Goal: Task Accomplishment & Management: Use online tool/utility

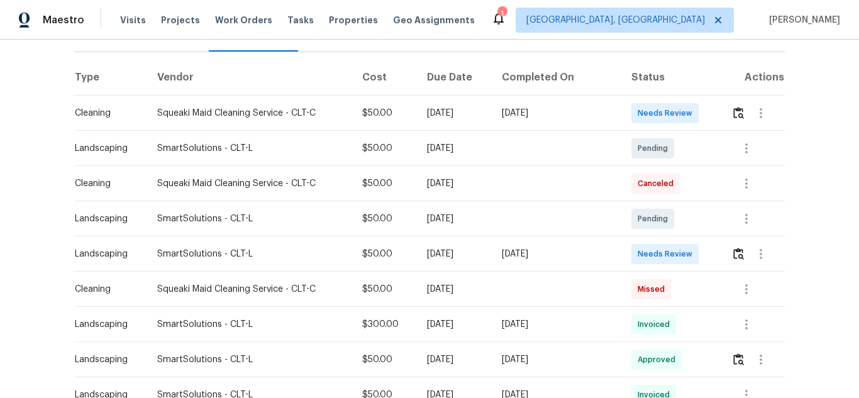
scroll to position [177, 0]
click at [733, 250] on img "button" at bounding box center [738, 253] width 11 height 12
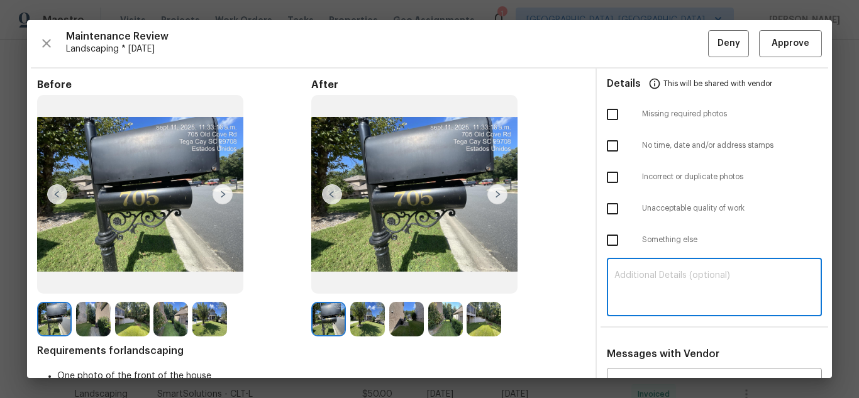
click at [680, 291] on textarea at bounding box center [714, 288] width 200 height 35
paste textarea "Maintenance Audit Team: Hello! Unfortunately, this Landscaping visit completed …"
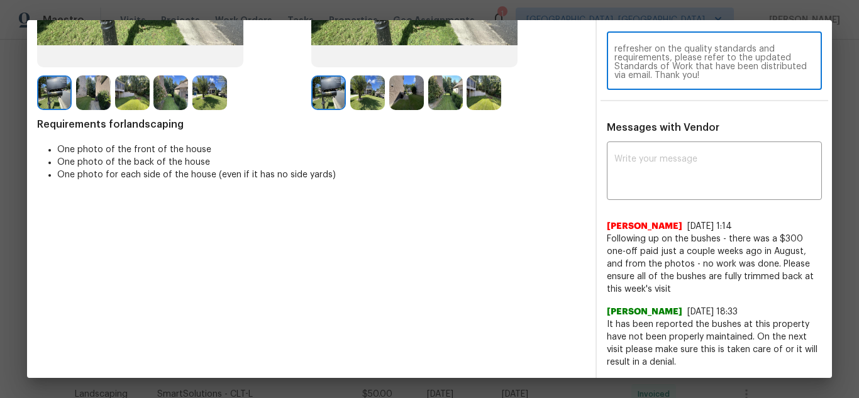
scroll to position [233, 0]
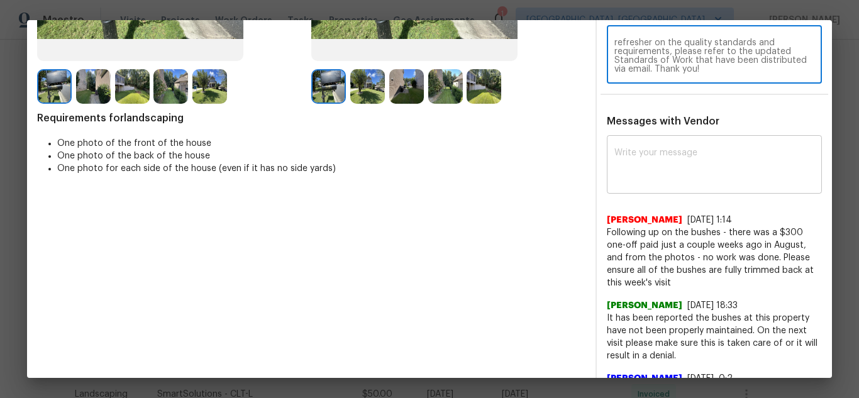
type textarea "Maintenance Audit Team: Hello! Unfortunately, this Landscaping visit completed …"
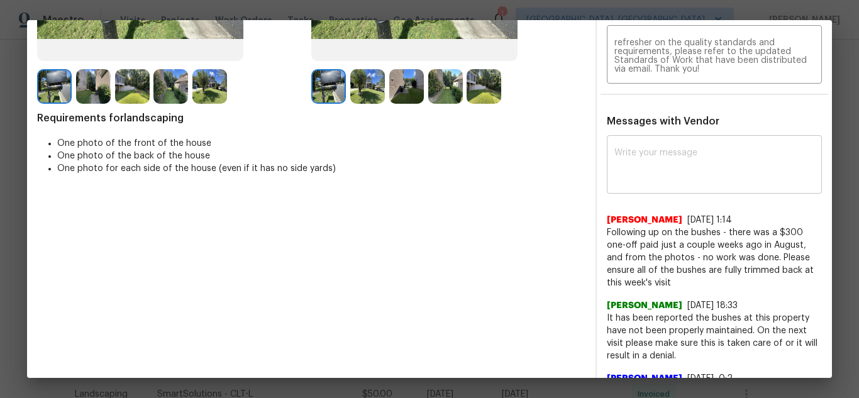
click at [682, 138] on div "x ​" at bounding box center [714, 165] width 215 height 55
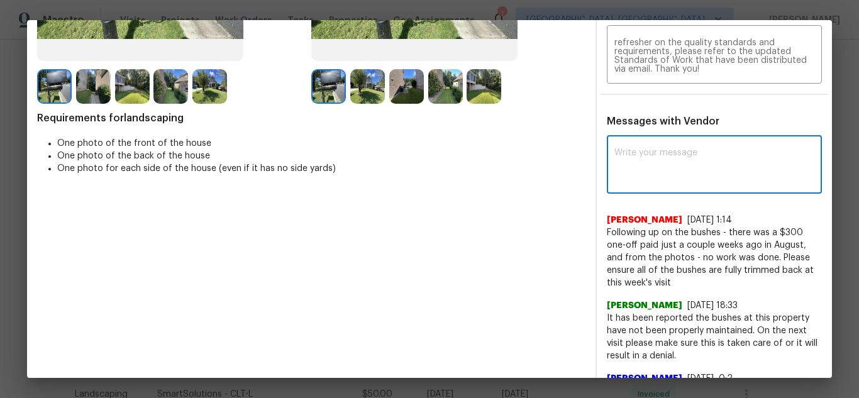
paste textarea "Maintenance Audit Team: Hello! Unfortunately, this Landscaping visit completed …"
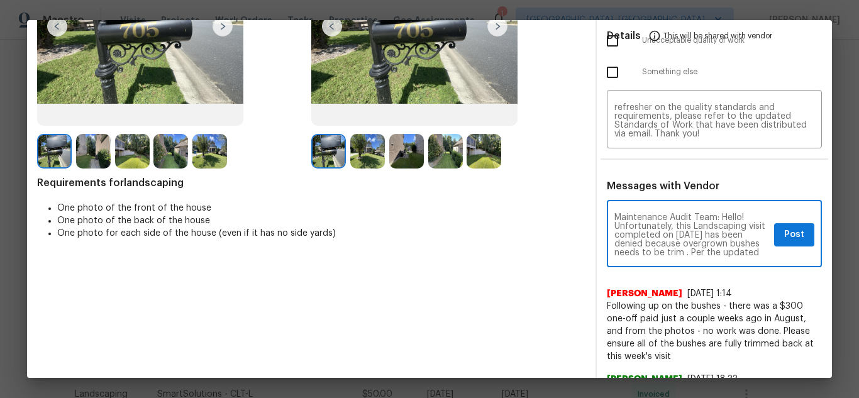
scroll to position [164, 0]
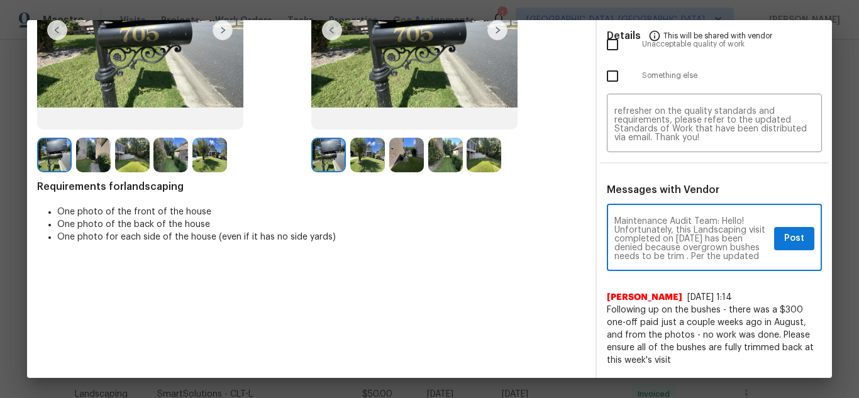
type textarea "Maintenance Audit Team: Hello! Unfortunately, this Landscaping visit completed …"
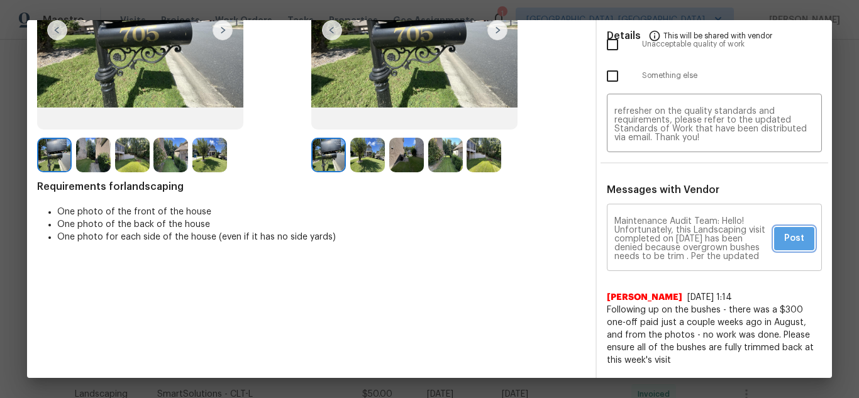
click at [785, 242] on span "Post" at bounding box center [794, 239] width 20 height 16
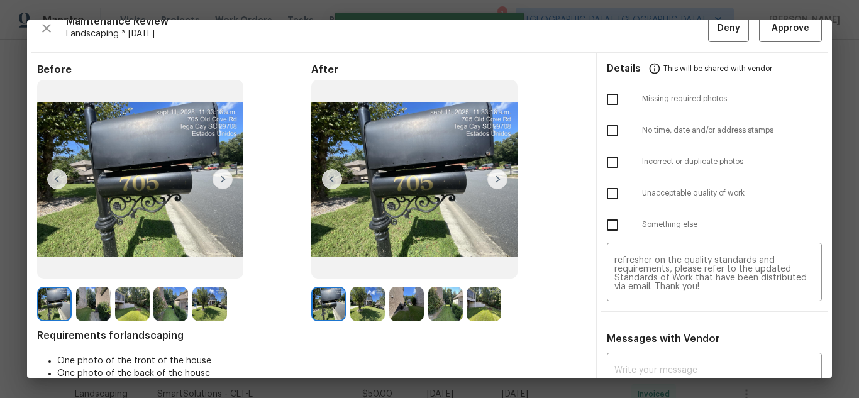
scroll to position [14, 0]
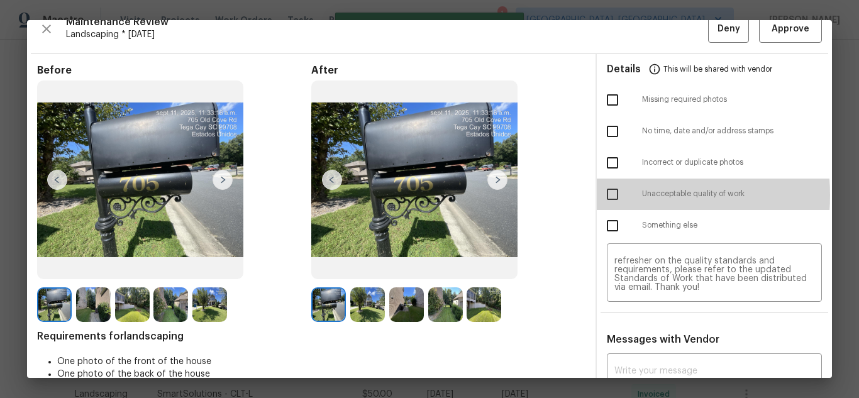
click at [609, 195] on input "checkbox" at bounding box center [612, 194] width 26 height 26
checkbox input "true"
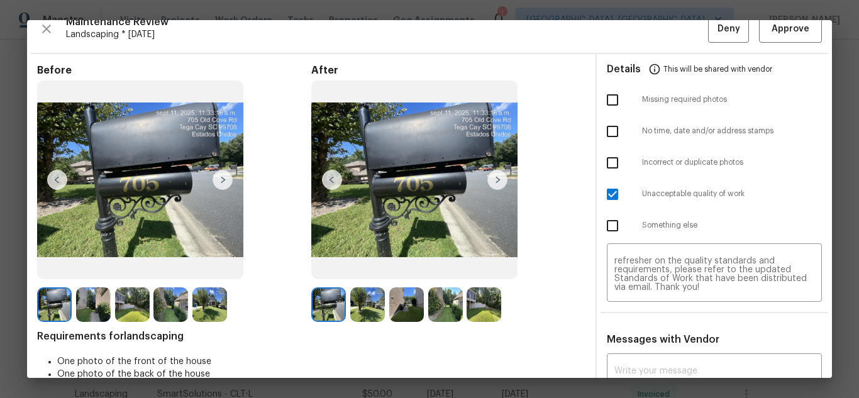
scroll to position [0, 0]
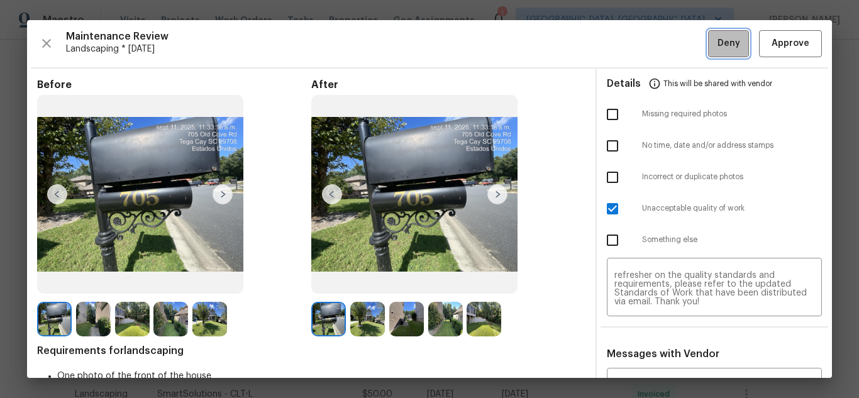
click at [708, 40] on button "Deny" at bounding box center [728, 43] width 41 height 27
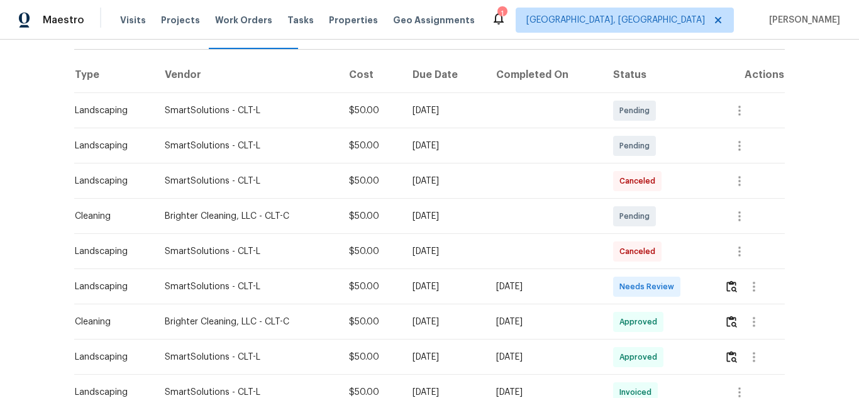
scroll to position [182, 0]
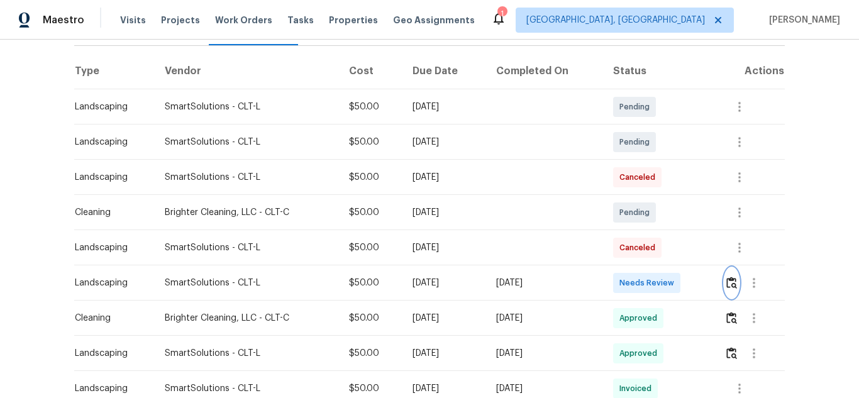
click at [729, 292] on button "button" at bounding box center [731, 283] width 14 height 30
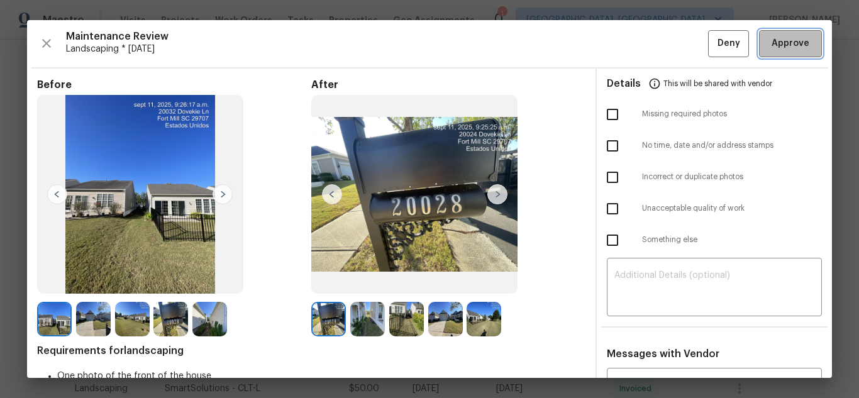
click at [771, 39] on span "Approve" at bounding box center [790, 44] width 38 height 16
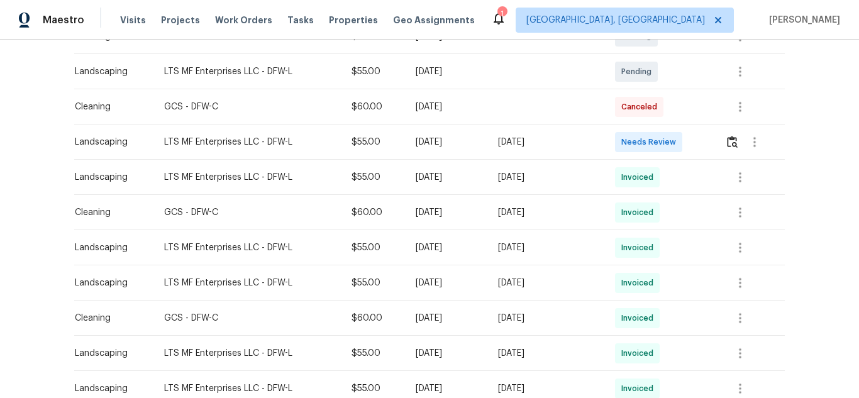
scroll to position [335, 0]
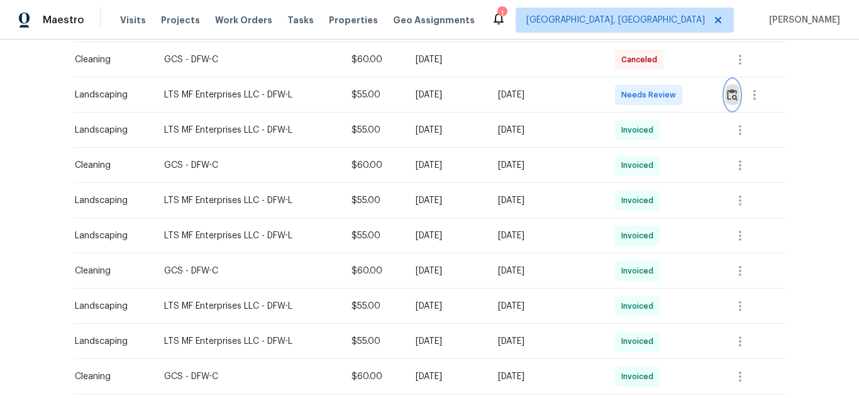
click at [731, 93] on img "button" at bounding box center [732, 95] width 11 height 12
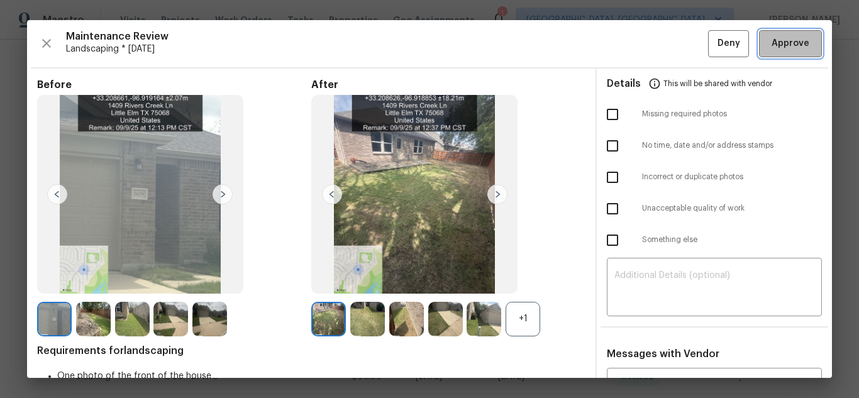
click at [781, 41] on span "Approve" at bounding box center [790, 44] width 38 height 16
click at [797, 31] on button "Approve" at bounding box center [790, 43] width 63 height 27
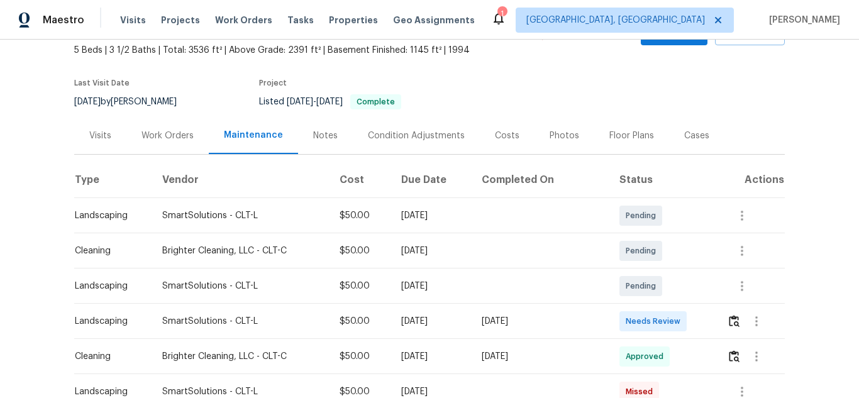
scroll to position [74, 0]
click at [731, 323] on img "button" at bounding box center [734, 320] width 11 height 12
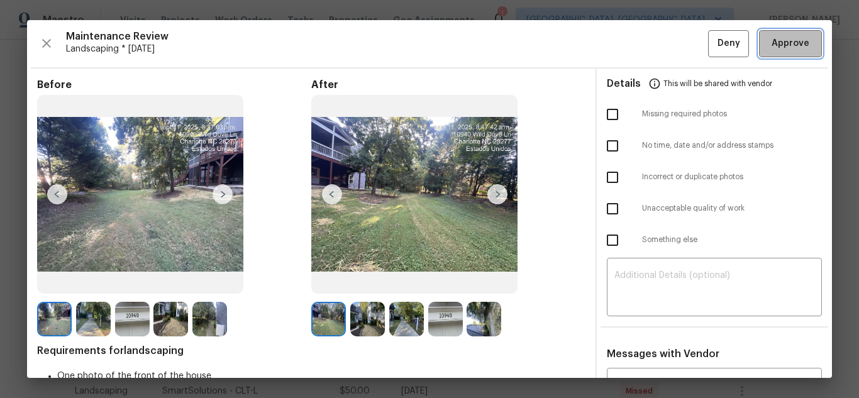
click at [780, 45] on span "Approve" at bounding box center [790, 44] width 38 height 16
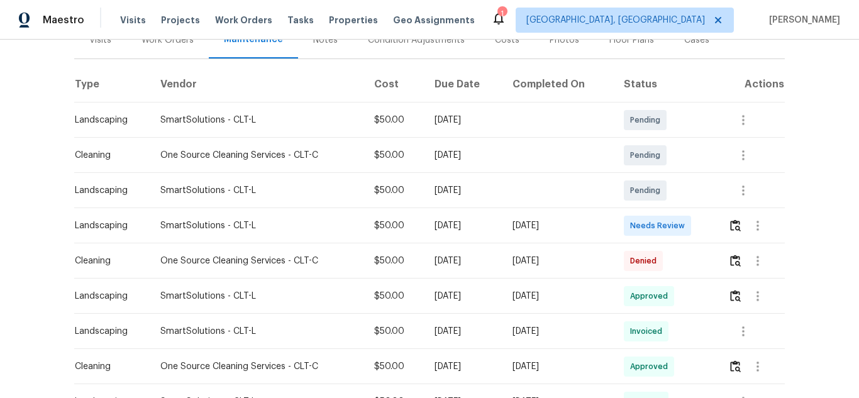
scroll to position [170, 0]
click at [737, 231] on img "button" at bounding box center [735, 225] width 11 height 12
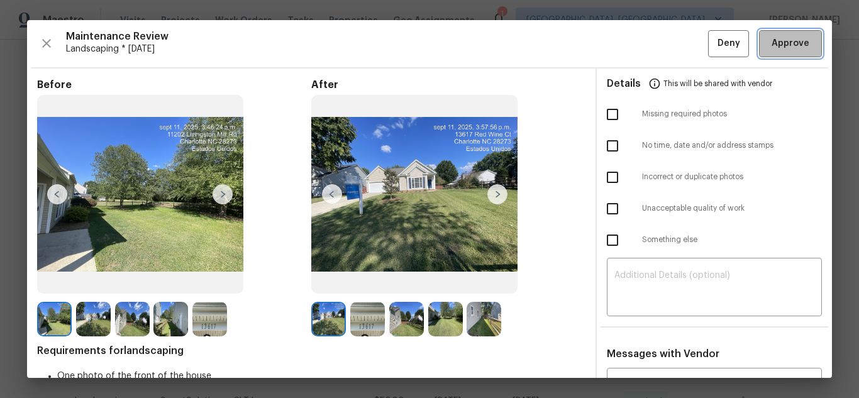
click at [771, 47] on span "Approve" at bounding box center [790, 44] width 38 height 16
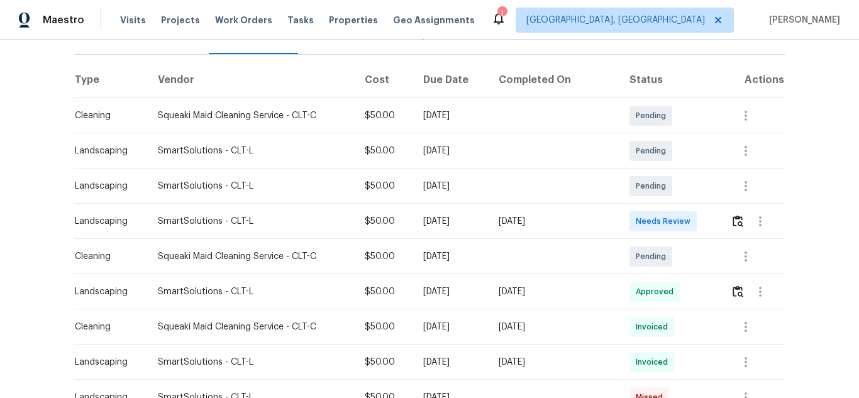
scroll to position [176, 0]
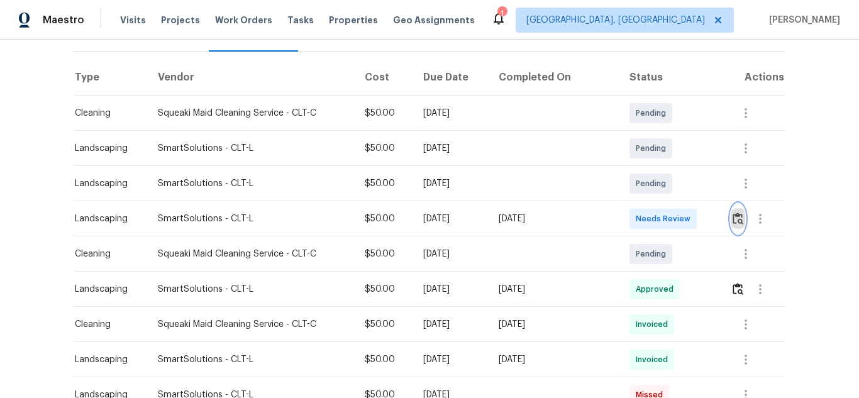
click at [733, 213] on img "button" at bounding box center [738, 219] width 11 height 12
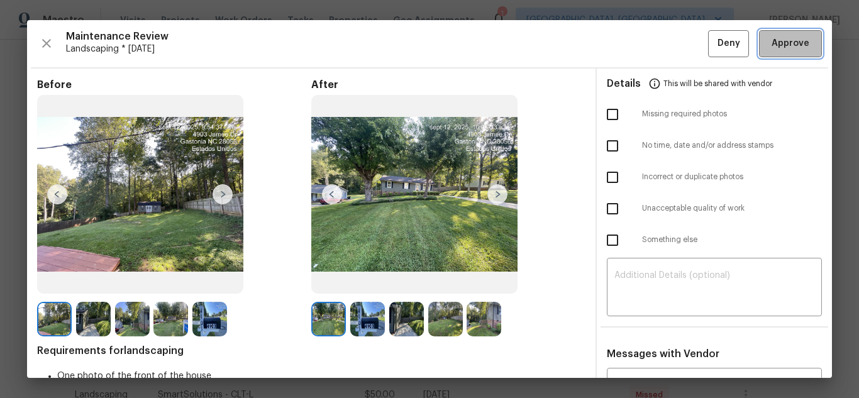
click at [799, 52] on button "Approve" at bounding box center [790, 43] width 63 height 27
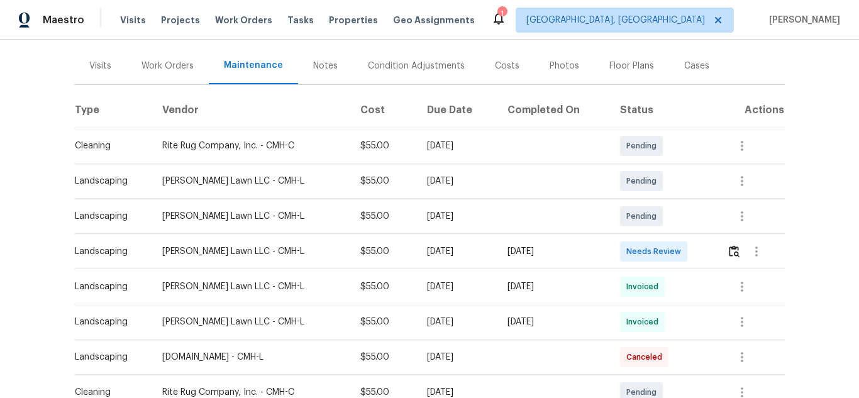
scroll to position [144, 0]
click at [741, 253] on button "button" at bounding box center [756, 251] width 30 height 30
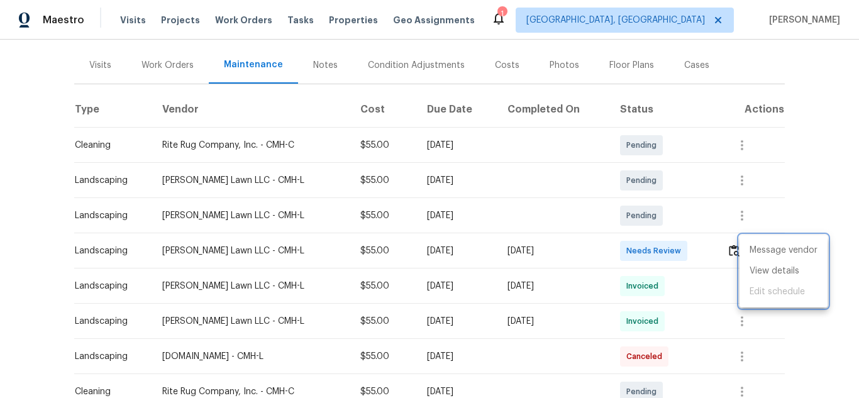
click at [734, 250] on div at bounding box center [429, 199] width 859 height 398
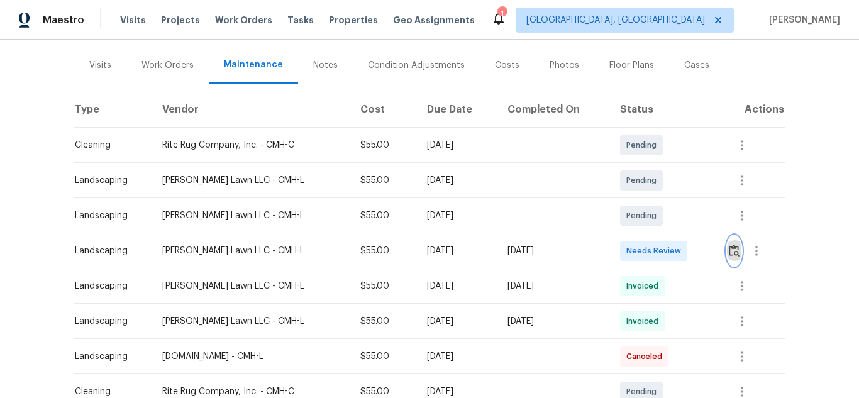
click at [734, 257] on button "button" at bounding box center [734, 251] width 14 height 30
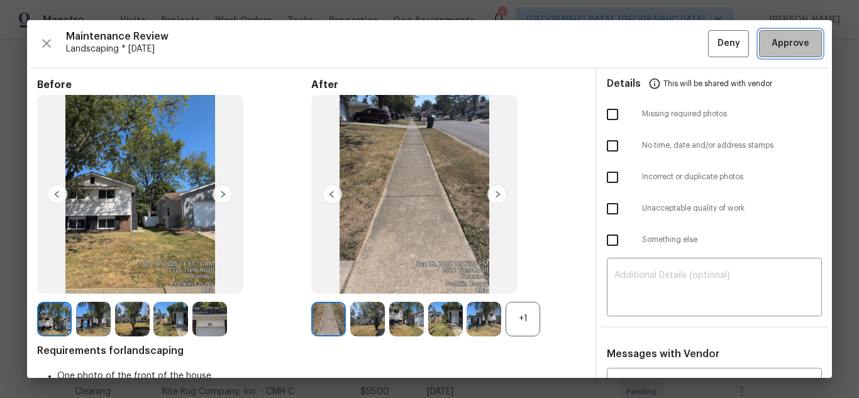
click at [771, 44] on span "Approve" at bounding box center [790, 44] width 38 height 16
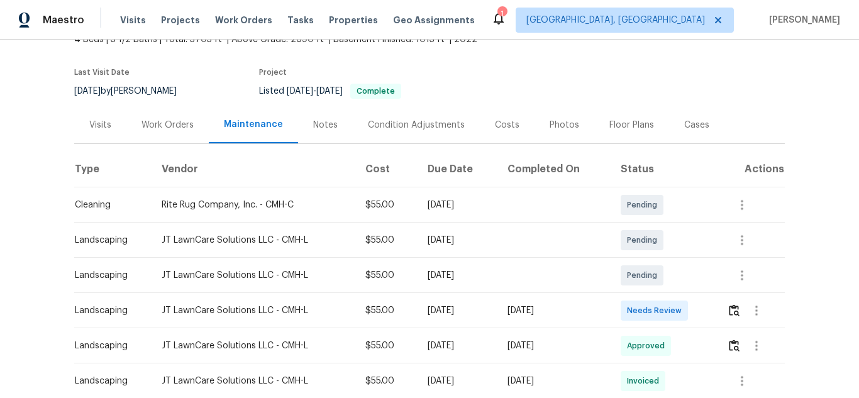
scroll to position [85, 0]
click at [731, 314] on img "button" at bounding box center [734, 310] width 11 height 12
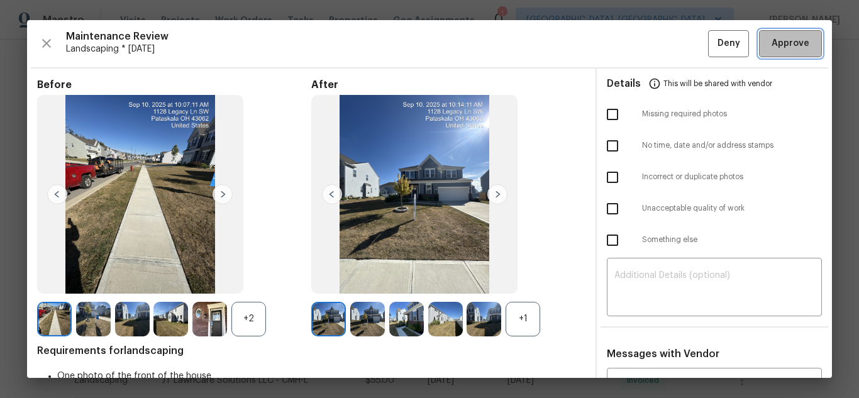
click at [787, 43] on span "Approve" at bounding box center [790, 44] width 38 height 16
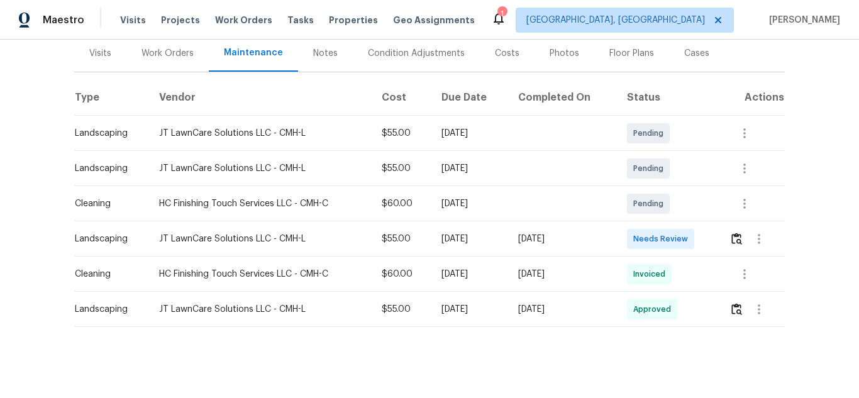
scroll to position [159, 0]
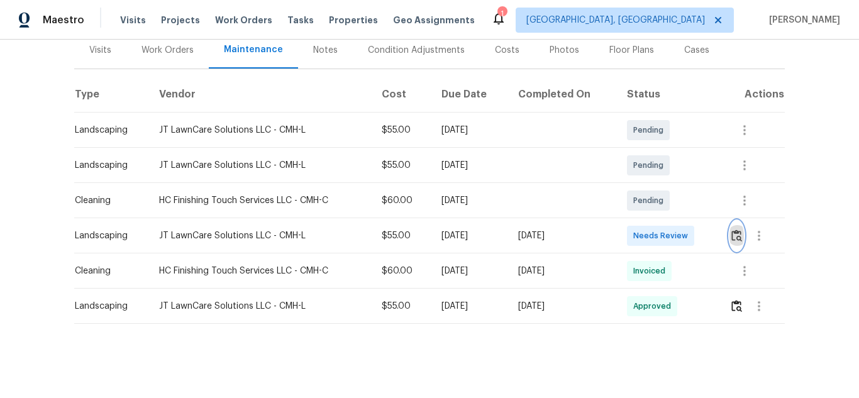
click at [742, 238] on button "button" at bounding box center [736, 236] width 14 height 30
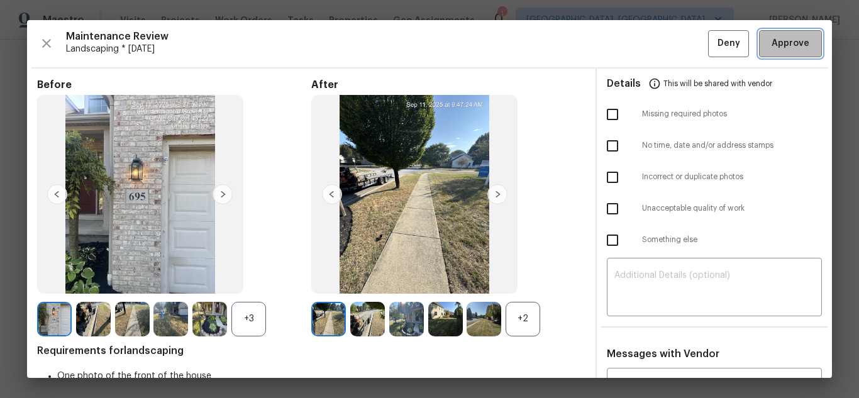
click at [797, 38] on span "Approve" at bounding box center [790, 44] width 38 height 16
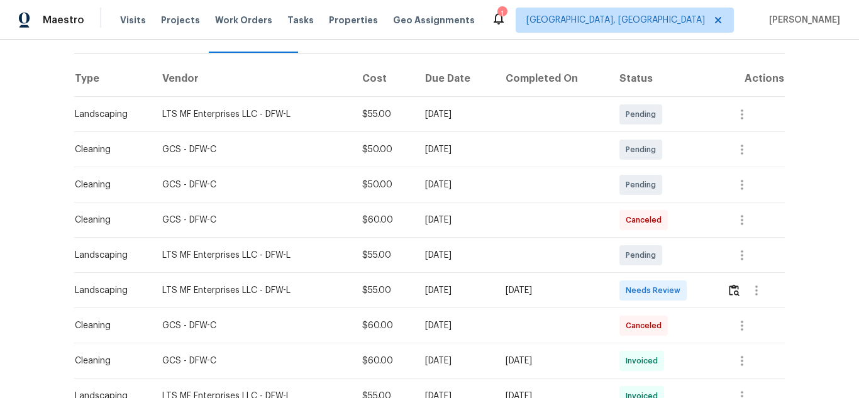
scroll to position [188, 0]
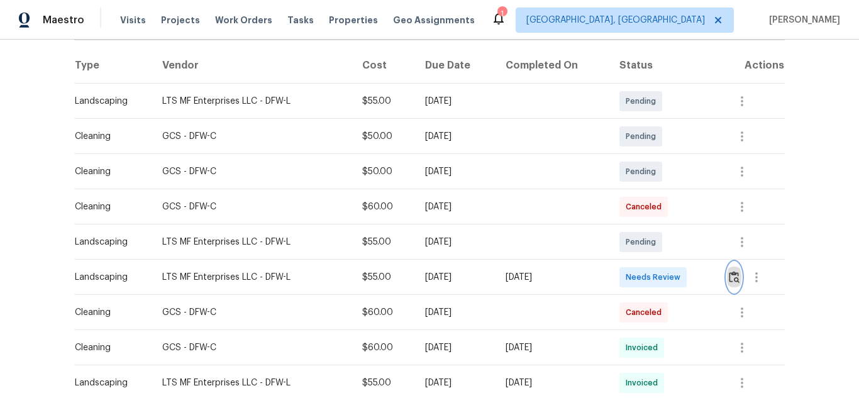
click at [729, 276] on img "button" at bounding box center [734, 277] width 11 height 12
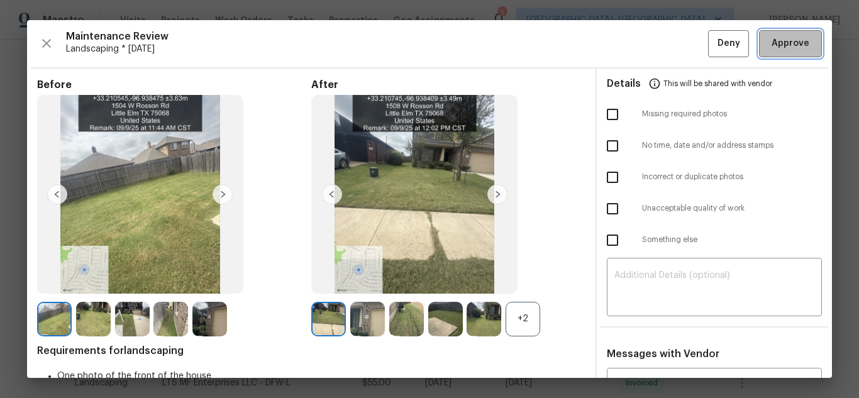
click at [795, 33] on button "Approve" at bounding box center [790, 43] width 63 height 27
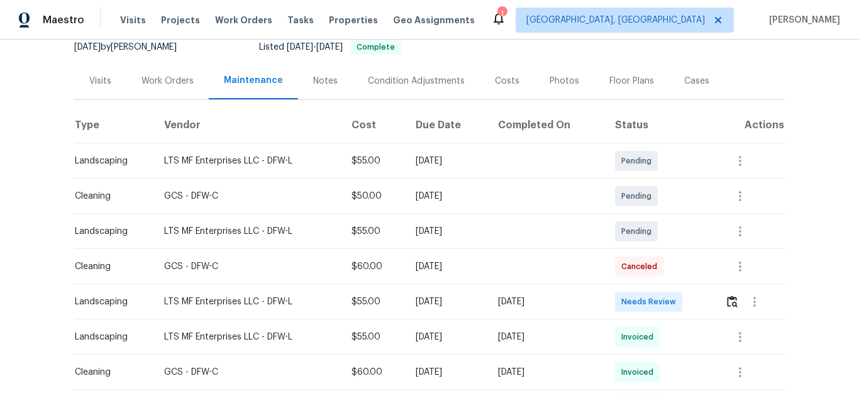
scroll to position [130, 0]
click at [727, 298] on img "button" at bounding box center [732, 300] width 11 height 12
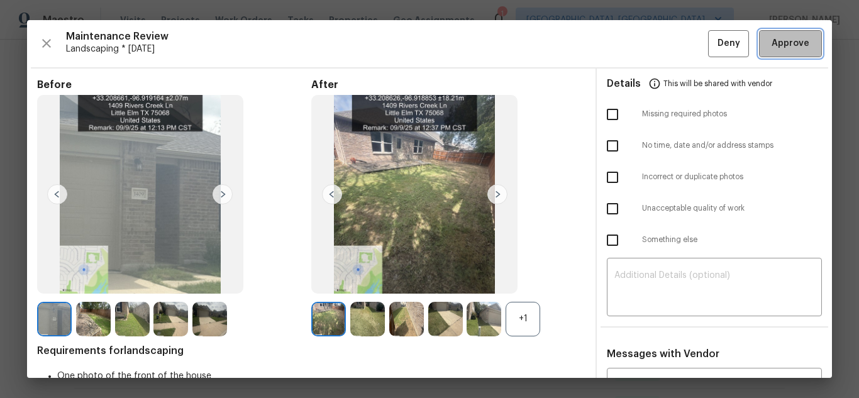
click at [759, 48] on button "Approve" at bounding box center [790, 43] width 63 height 27
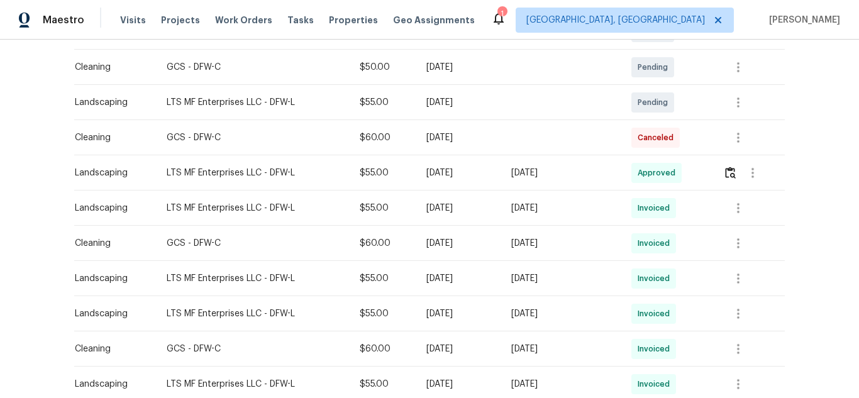
scroll to position [258, 0]
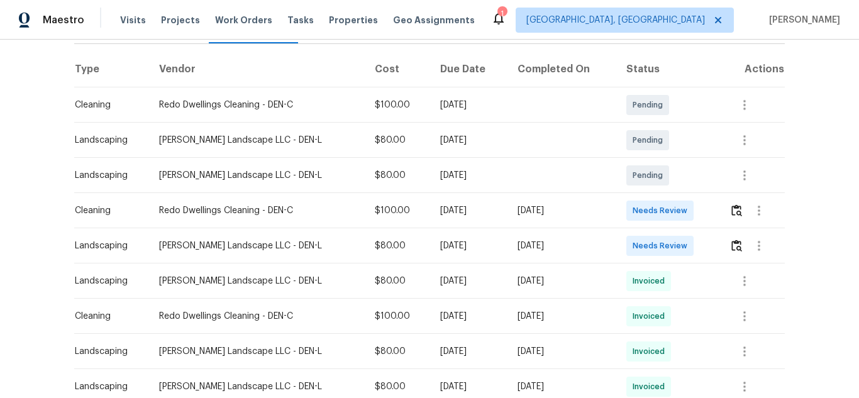
scroll to position [185, 0]
click at [733, 246] on img "button" at bounding box center [736, 245] width 11 height 12
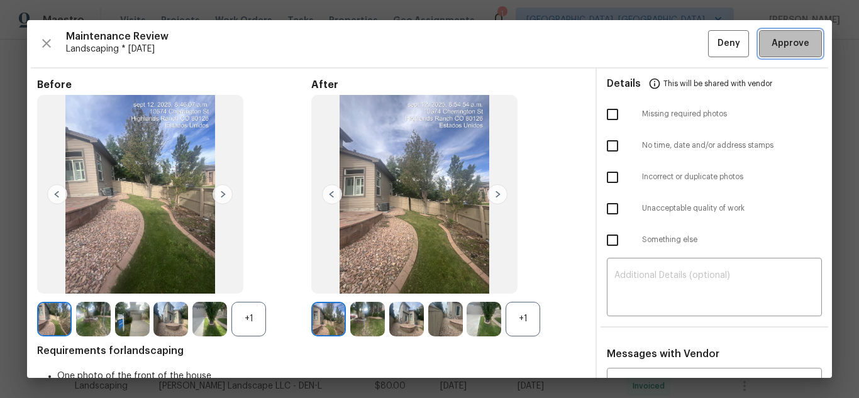
click at [772, 37] on span "Approve" at bounding box center [790, 44] width 38 height 16
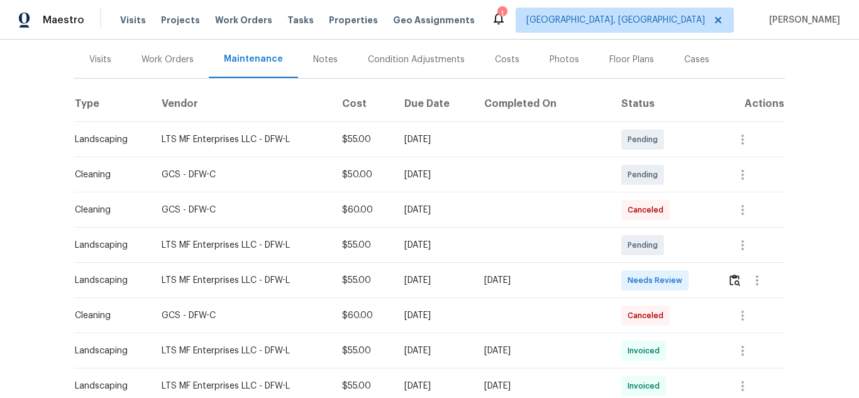
scroll to position [154, 0]
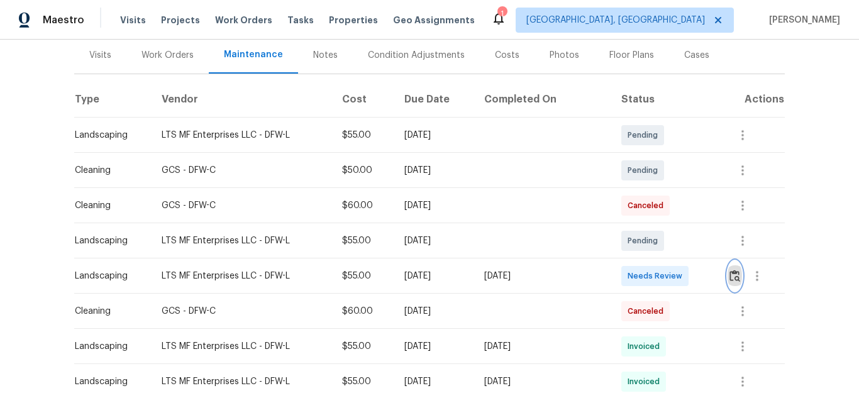
click at [729, 280] on img "button" at bounding box center [734, 276] width 11 height 12
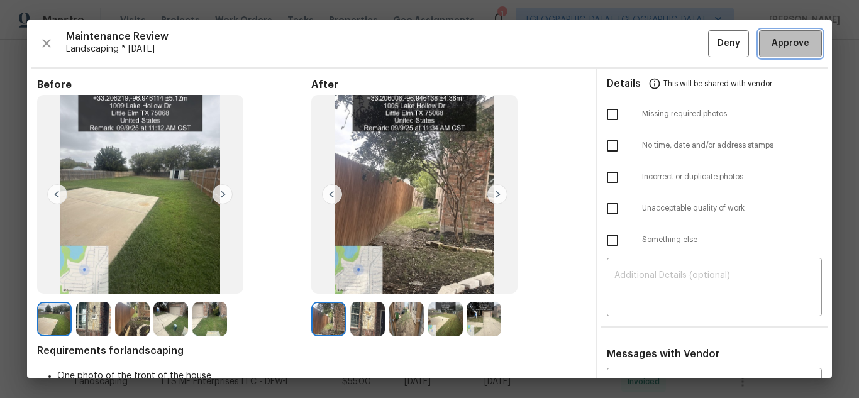
click at [776, 36] on span "Approve" at bounding box center [790, 44] width 38 height 16
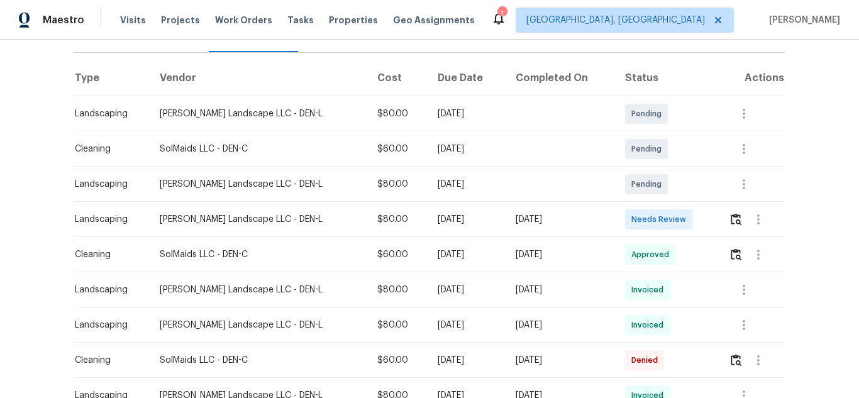
scroll to position [176, 0]
click at [731, 214] on img "button" at bounding box center [736, 219] width 11 height 12
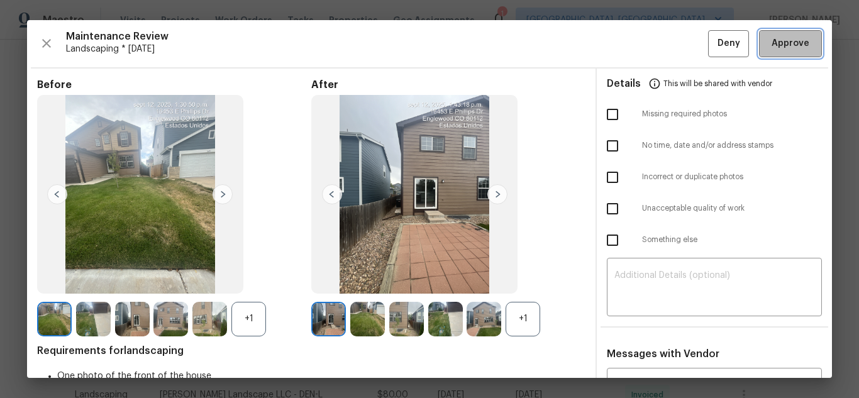
click at [771, 44] on span "Approve" at bounding box center [790, 44] width 38 height 16
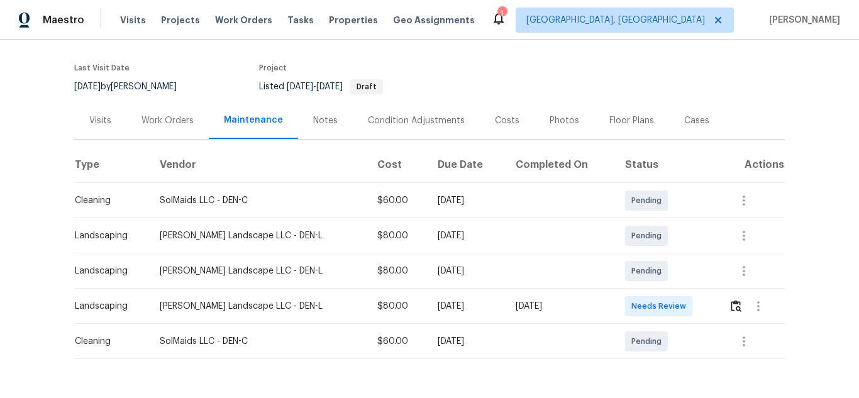
scroll to position [135, 0]
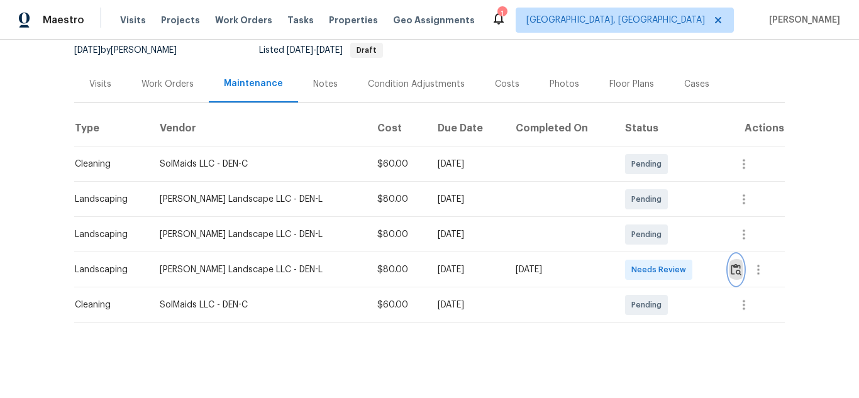
click at [731, 263] on img "button" at bounding box center [736, 269] width 11 height 12
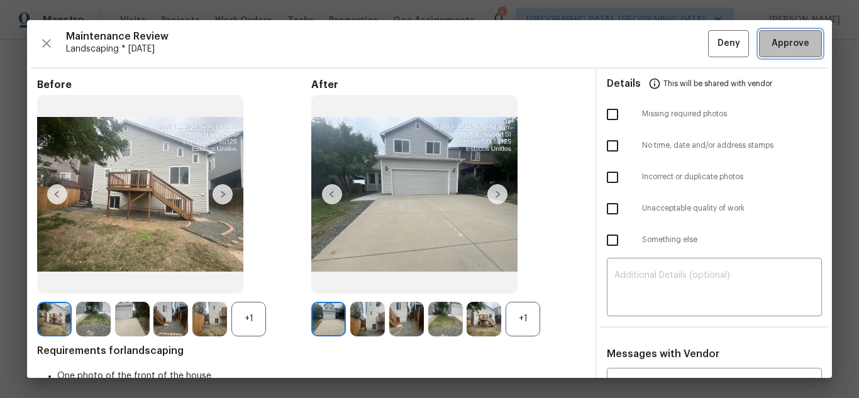
click at [777, 41] on span "Approve" at bounding box center [790, 44] width 38 height 16
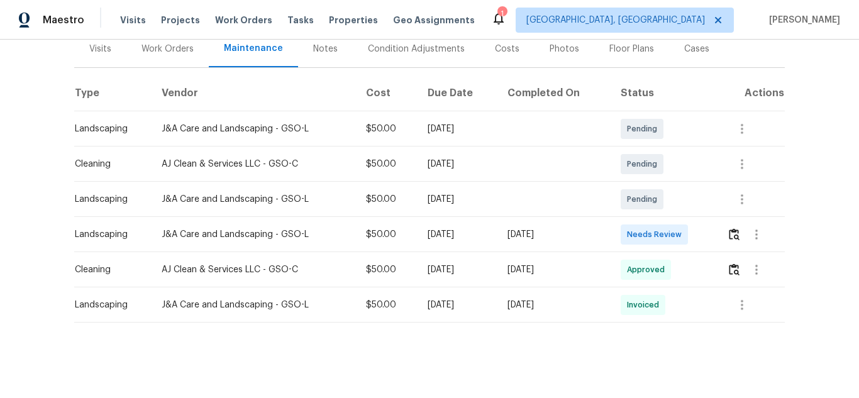
scroll to position [170, 0]
click at [735, 228] on img "button" at bounding box center [734, 234] width 11 height 12
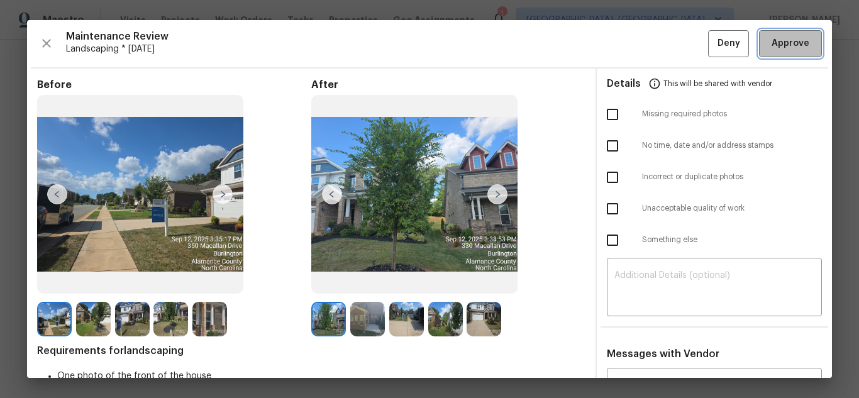
click at [777, 37] on span "Approve" at bounding box center [790, 44] width 38 height 16
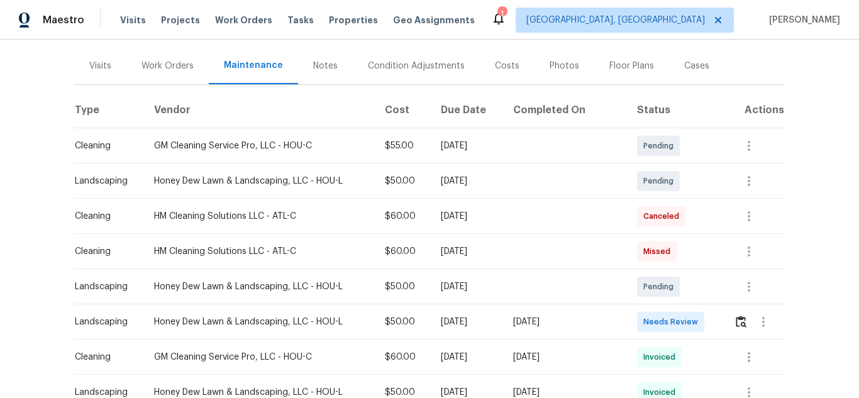
scroll to position [147, 0]
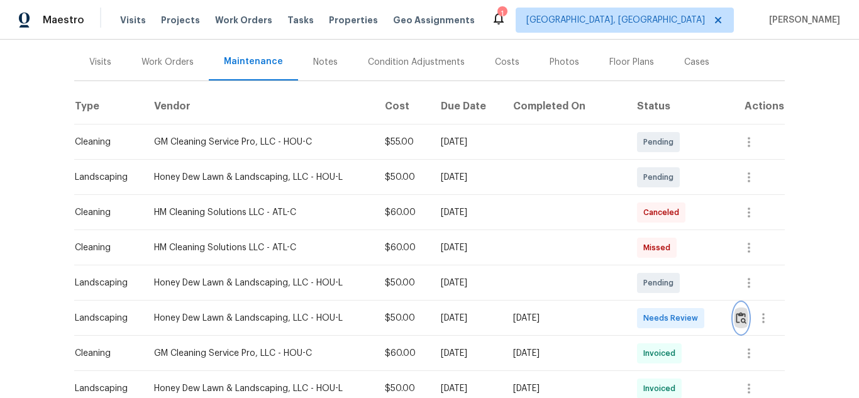
click at [736, 321] on img "button" at bounding box center [741, 318] width 11 height 12
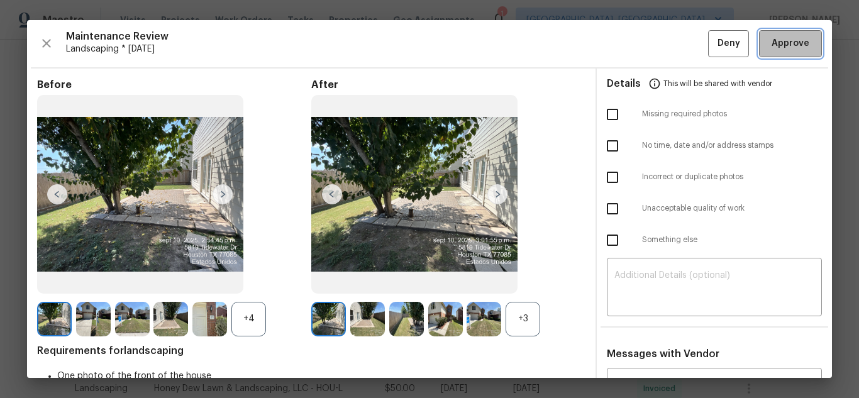
click at [773, 52] on button "Approve" at bounding box center [790, 43] width 63 height 27
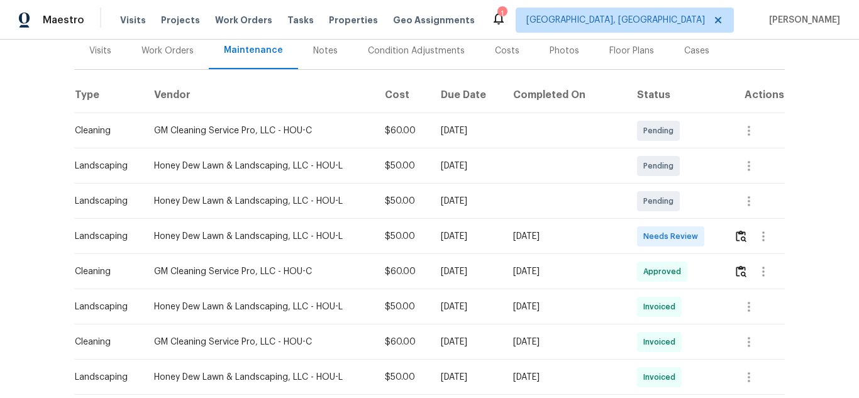
scroll to position [160, 0]
click at [736, 240] on img "button" at bounding box center [741, 235] width 11 height 12
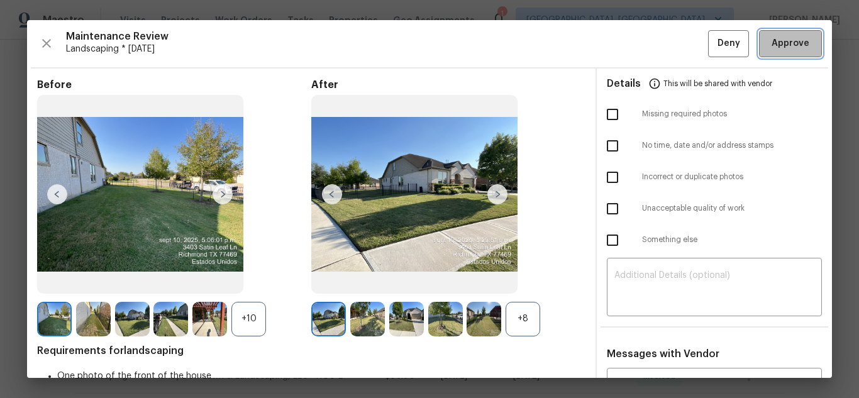
click at [773, 41] on span "Approve" at bounding box center [790, 44] width 38 height 16
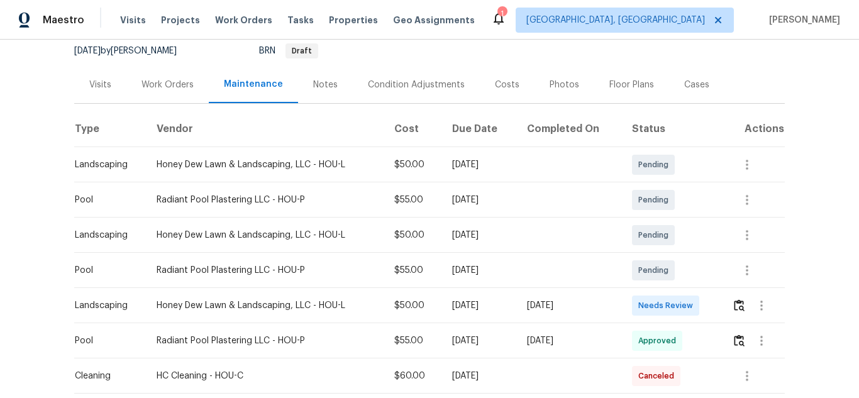
scroll to position [127, 0]
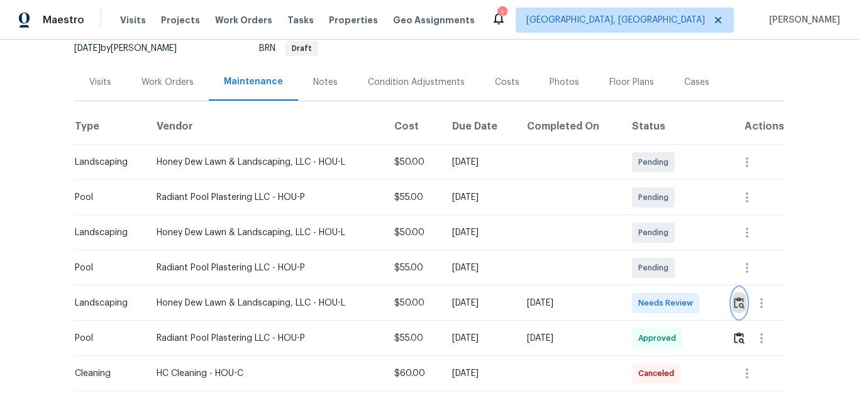
click at [734, 308] on img "button" at bounding box center [739, 303] width 11 height 12
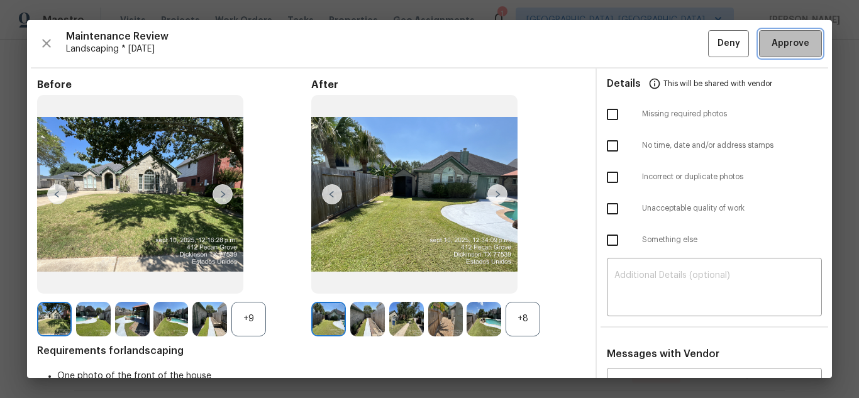
click at [786, 35] on button "Approve" at bounding box center [790, 43] width 63 height 27
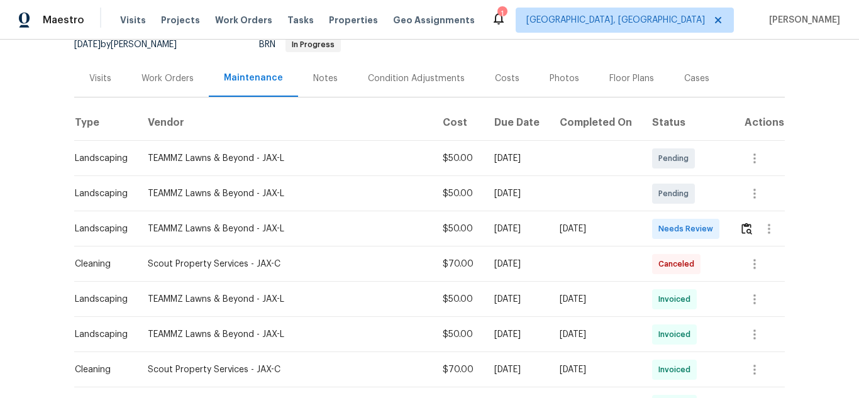
scroll to position [133, 0]
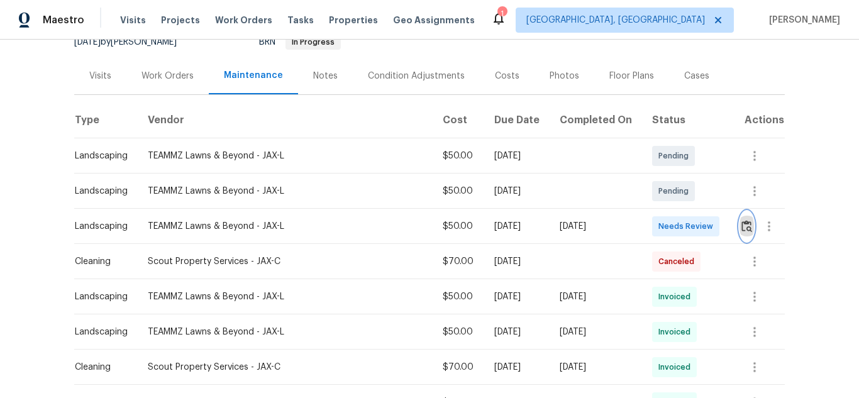
click at [741, 231] on img "button" at bounding box center [746, 226] width 11 height 12
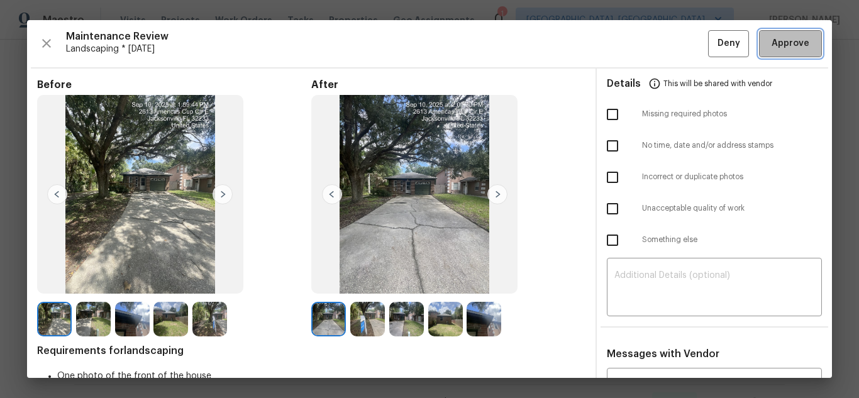
click at [776, 40] on span "Approve" at bounding box center [790, 44] width 38 height 16
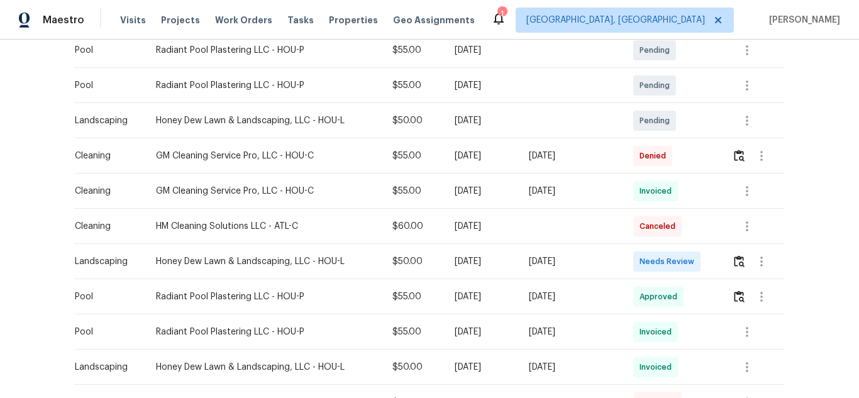
scroll to position [315, 0]
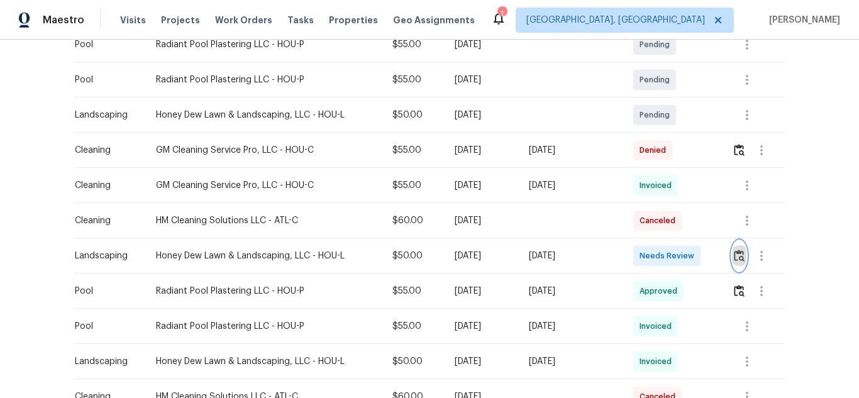
click at [738, 252] on img "button" at bounding box center [739, 256] width 11 height 12
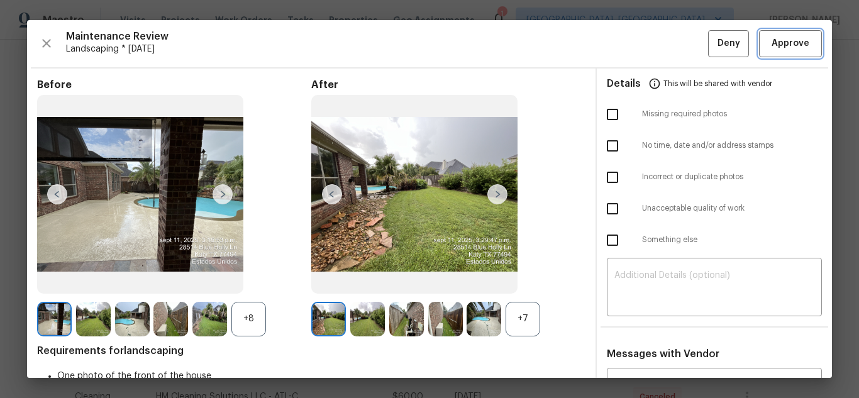
click at [771, 38] on span "Approve" at bounding box center [790, 44] width 38 height 16
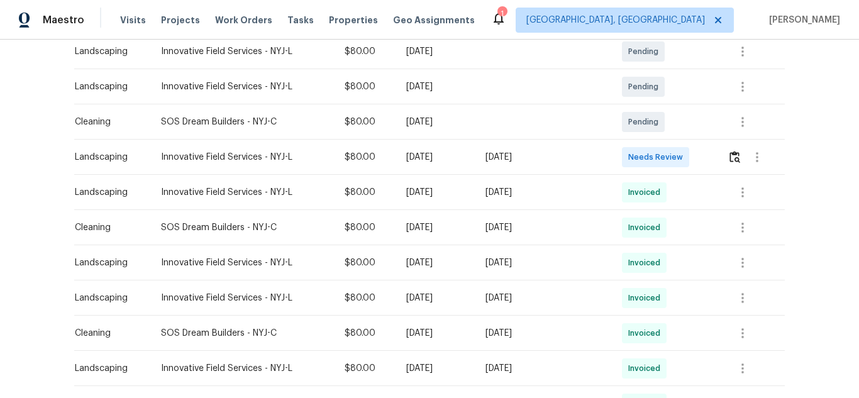
scroll to position [238, 0]
click at [733, 157] on img "button" at bounding box center [734, 156] width 11 height 12
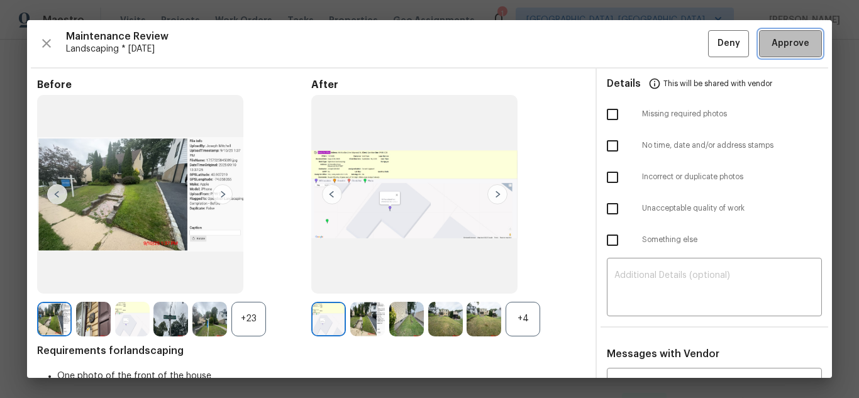
click at [771, 47] on span "Approve" at bounding box center [790, 44] width 38 height 16
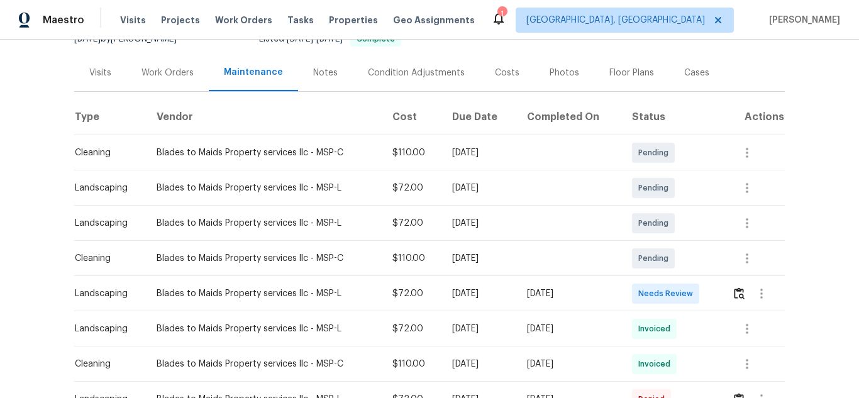
scroll to position [187, 0]
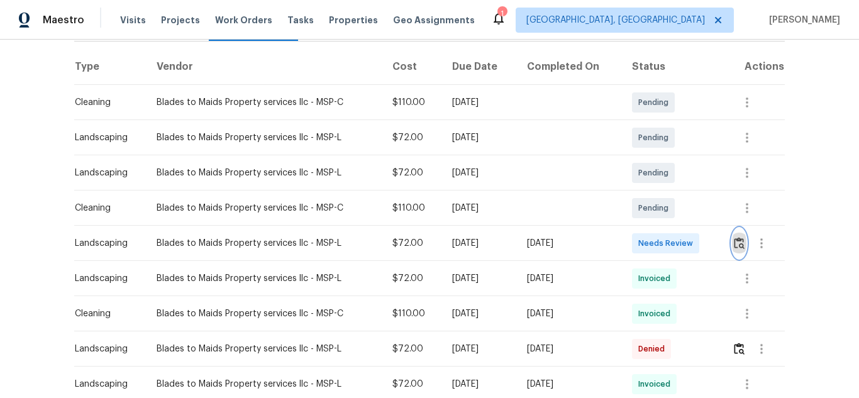
click at [736, 242] on img "button" at bounding box center [739, 243] width 11 height 12
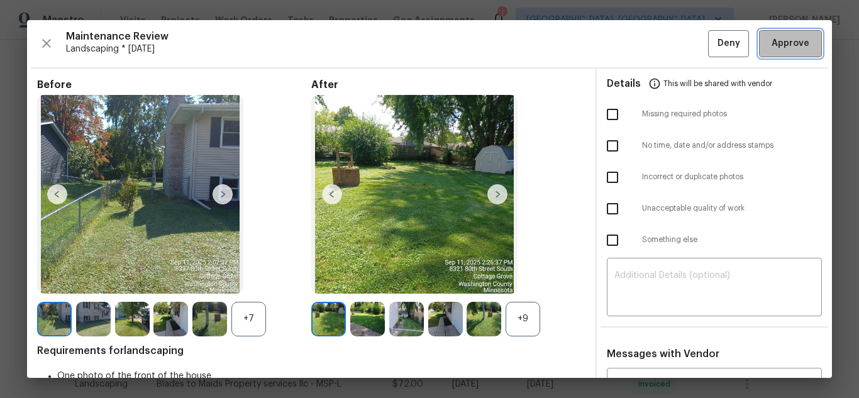
click at [775, 50] on span "Approve" at bounding box center [790, 44] width 38 height 16
